Goal: Find specific page/section: Find specific page/section

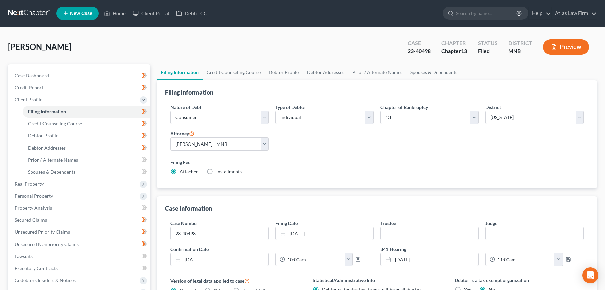
select select "1"
select select "0"
select select "3"
select select "42"
select select "0"
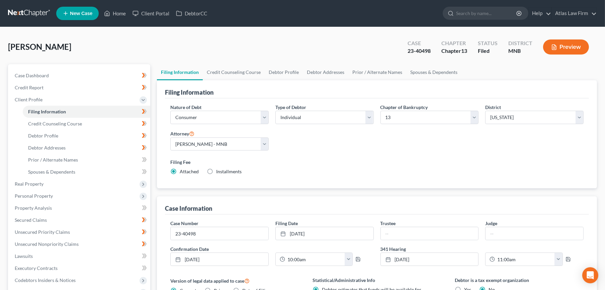
click at [42, 11] on link at bounding box center [29, 13] width 43 height 12
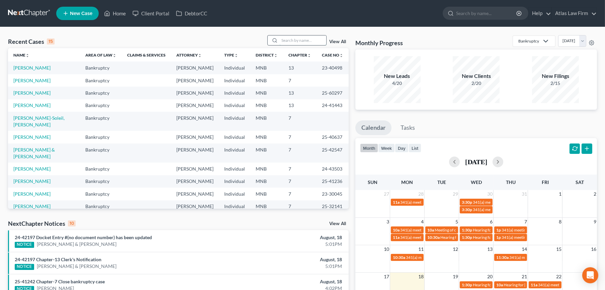
click at [282, 42] on input "search" at bounding box center [302, 40] width 47 height 10
type input "bookey"
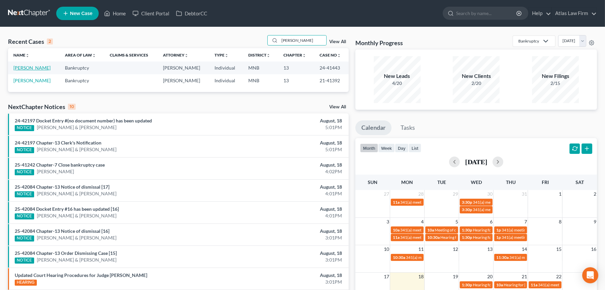
click at [36, 68] on link "Bookey, Megan" at bounding box center [31, 68] width 37 height 6
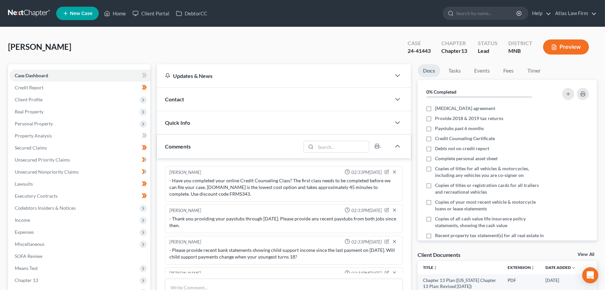
scroll to position [444, 0]
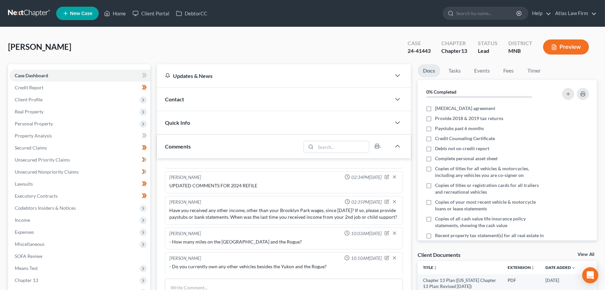
click at [177, 47] on div "Bookey, Megan Upgraded Case 24-41443 Chapter Chapter 13 Status Lead District MN…" at bounding box center [302, 49] width 589 height 29
